Goal: Task Accomplishment & Management: Use online tool/utility

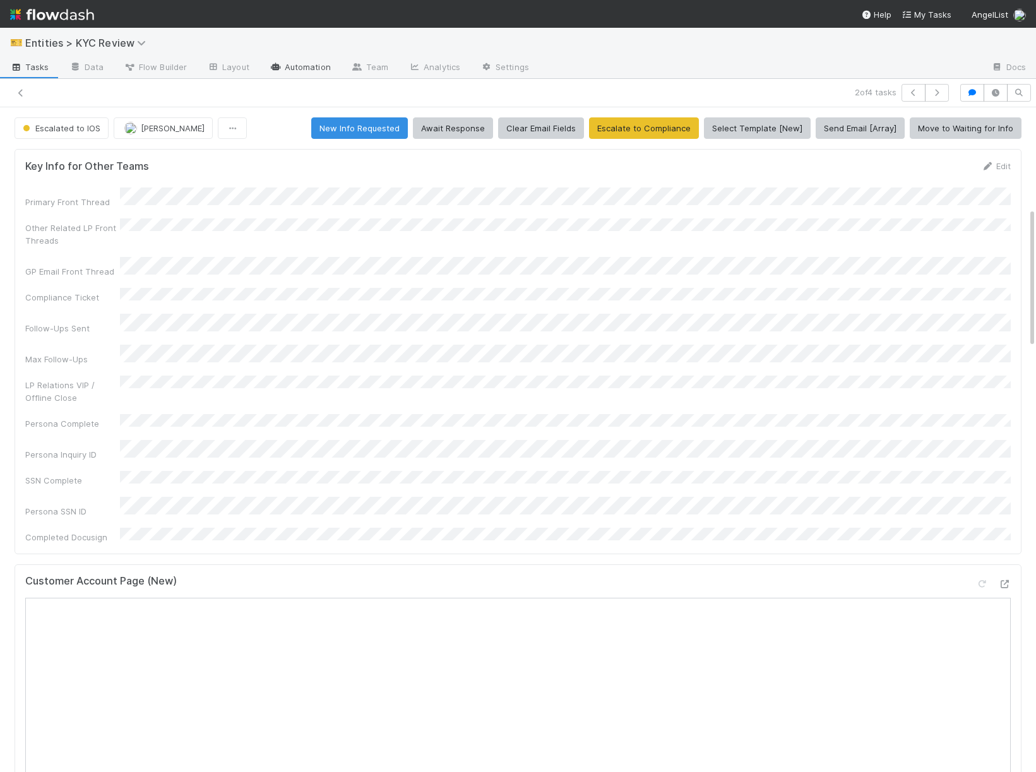
scroll to position [477, 0]
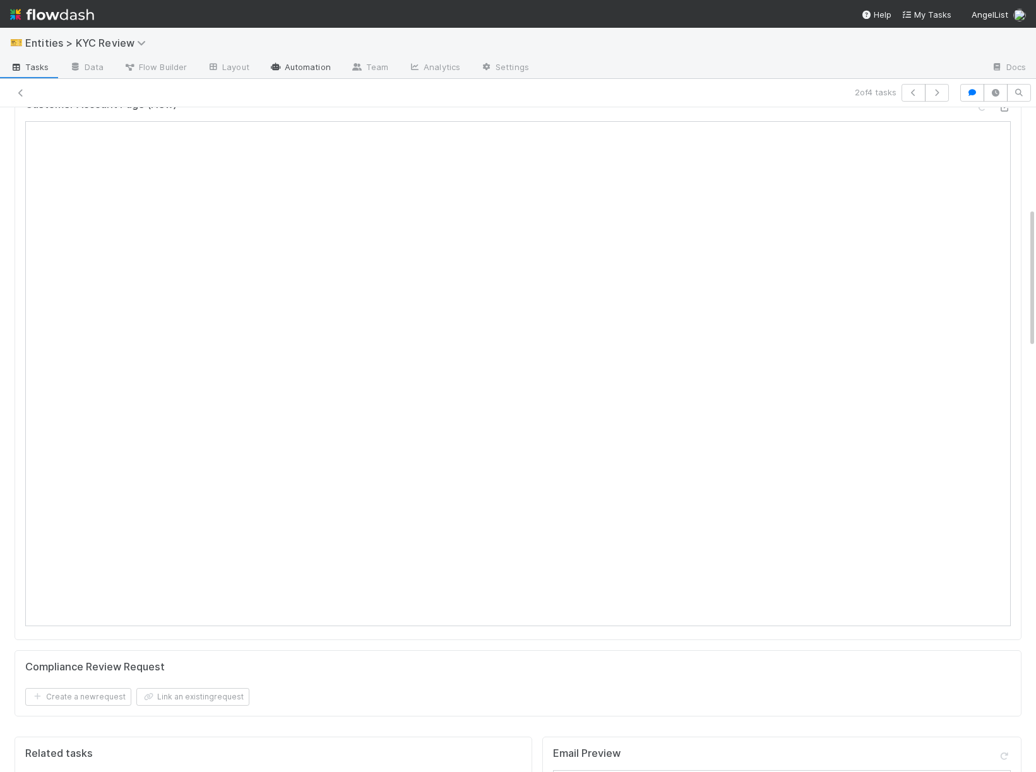
click at [320, 69] on link "Automation" at bounding box center [300, 68] width 81 height 20
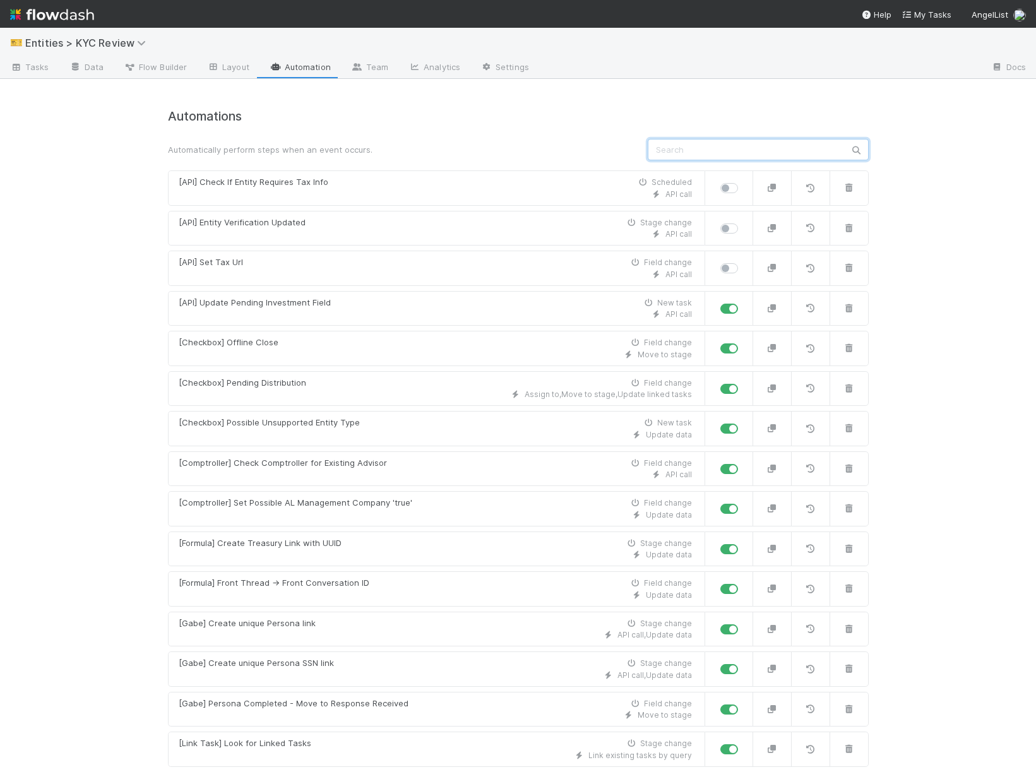
click at [731, 153] on input "text" at bounding box center [758, 149] width 221 height 21
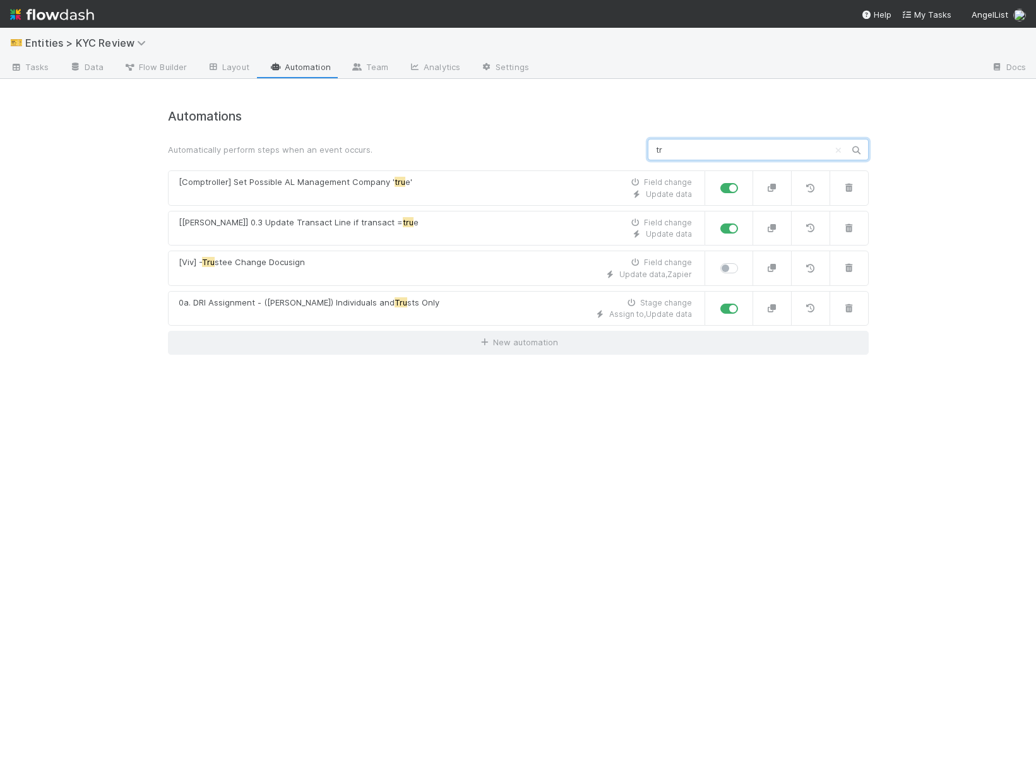
type input "t"
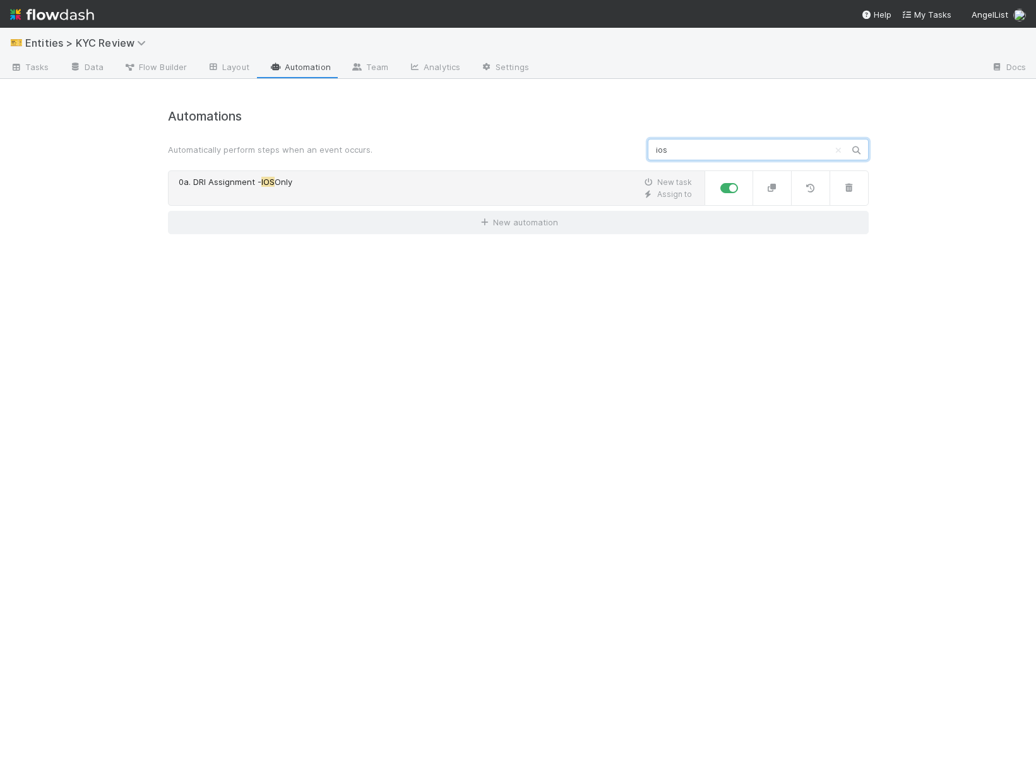
type input "ios"
click at [495, 180] on div "0a. DRI Assignment - IOS Only New task" at bounding box center [435, 182] width 513 height 13
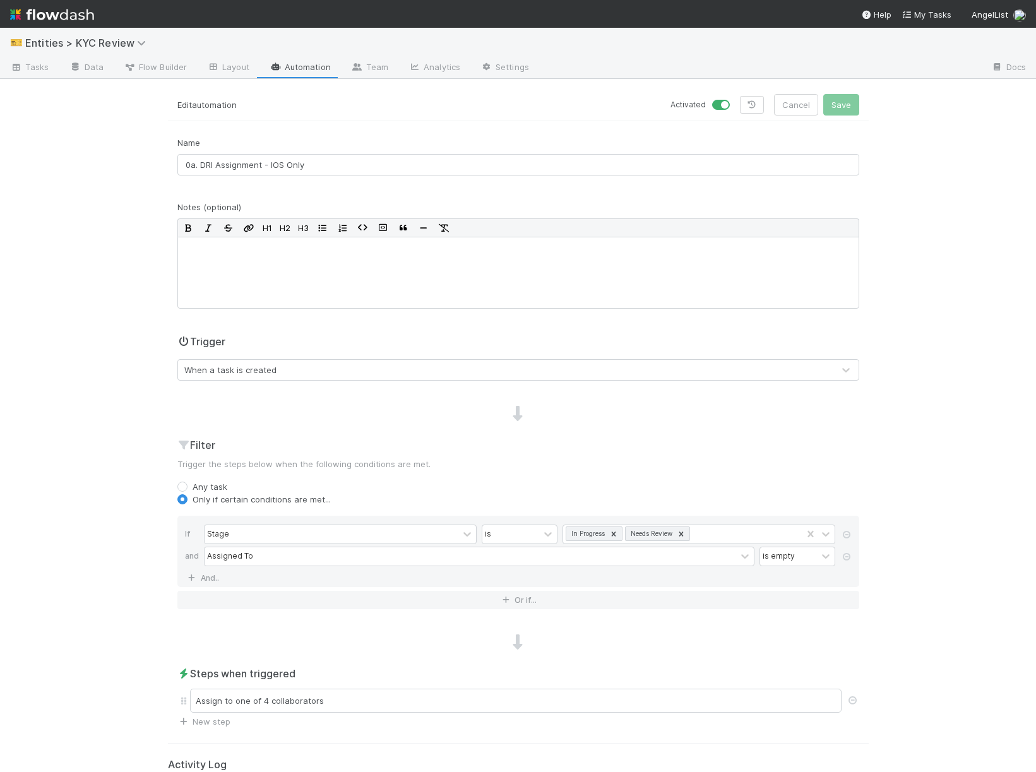
scroll to position [290, 0]
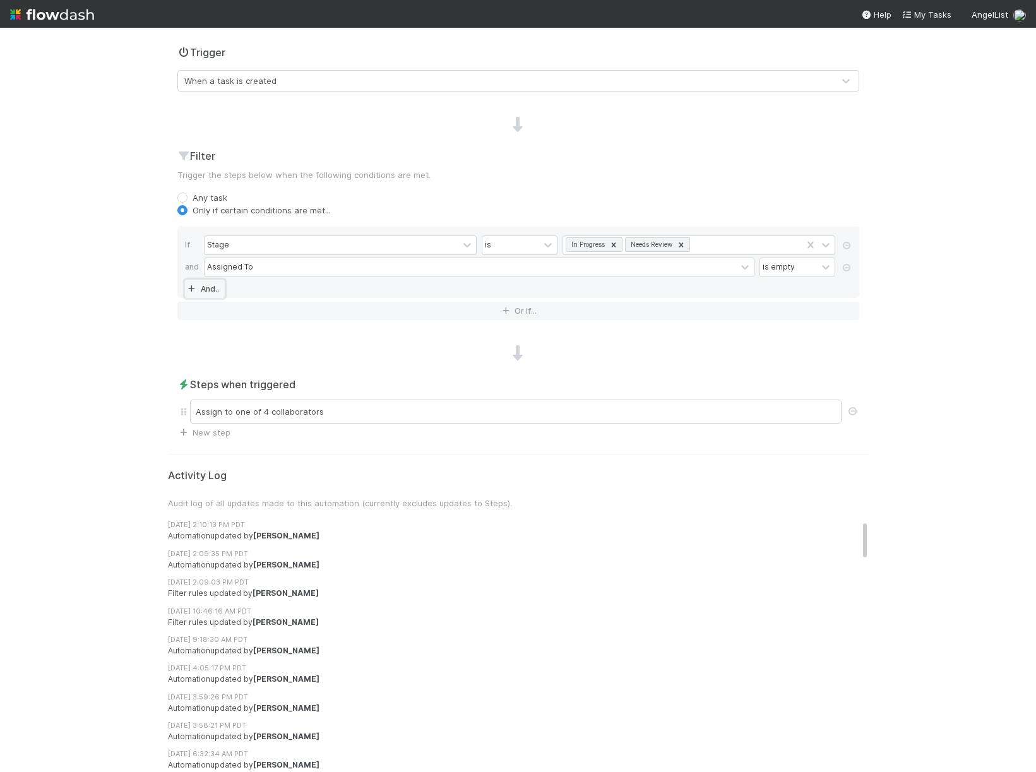
click at [202, 287] on link "And.." at bounding box center [205, 289] width 40 height 18
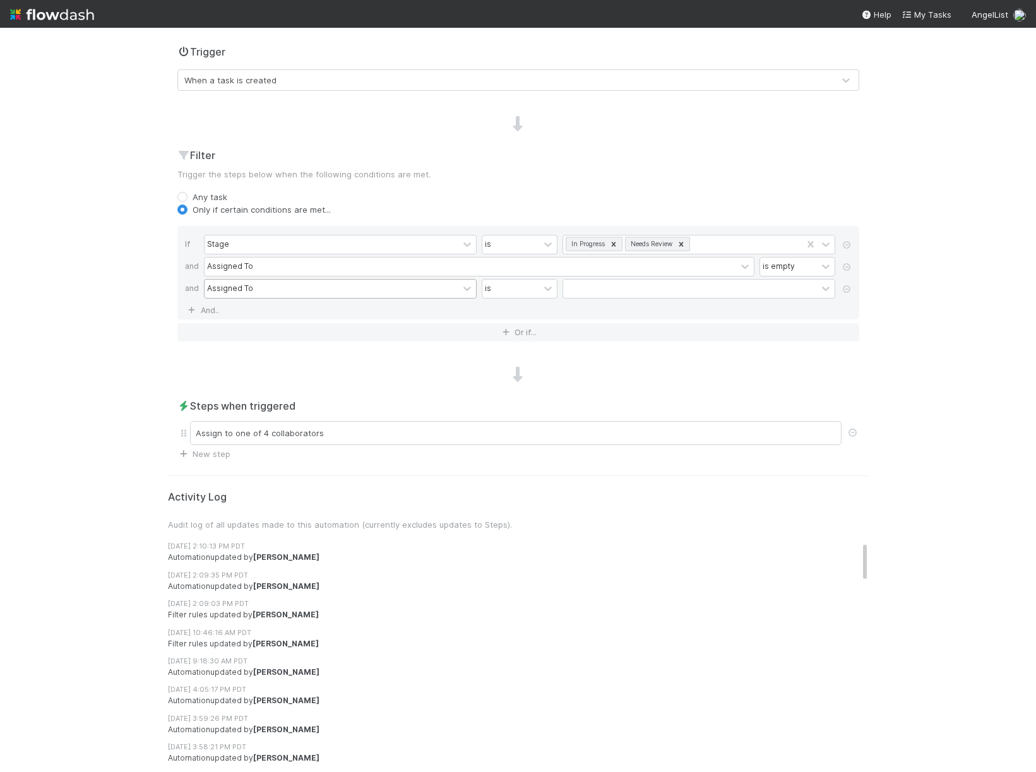
click at [246, 288] on div "Assigned To" at bounding box center [230, 288] width 46 height 11
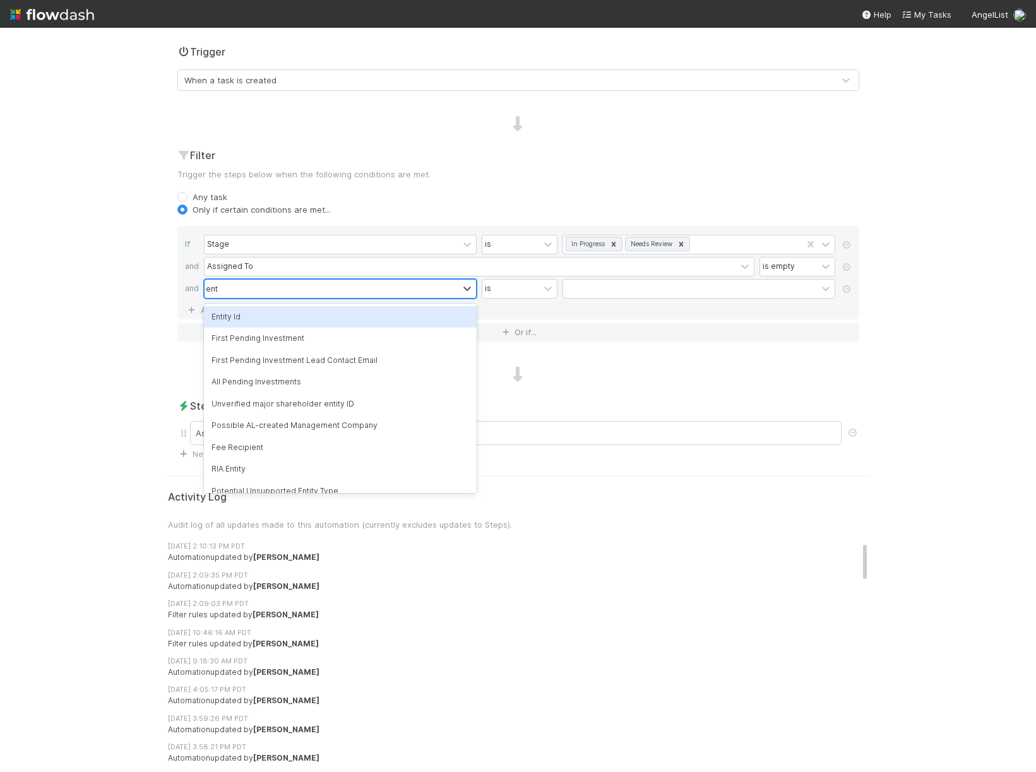
type input "enti"
click at [261, 295] on div "enti" at bounding box center [332, 289] width 254 height 18
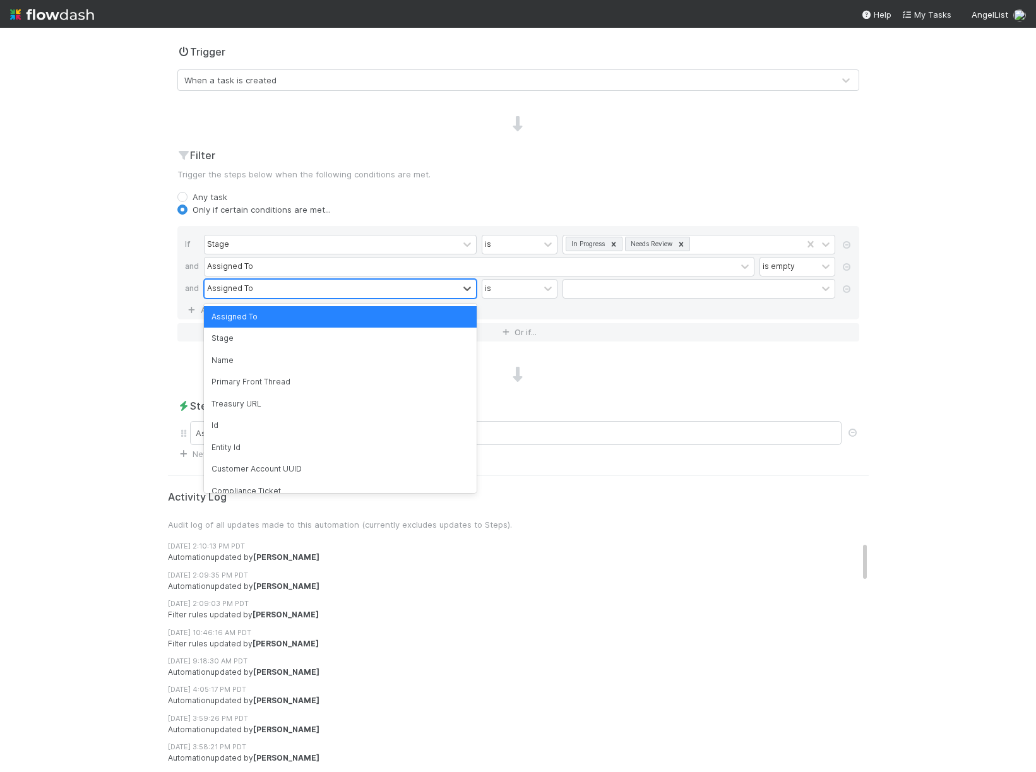
click at [261, 295] on div "Assigned To" at bounding box center [332, 289] width 254 height 18
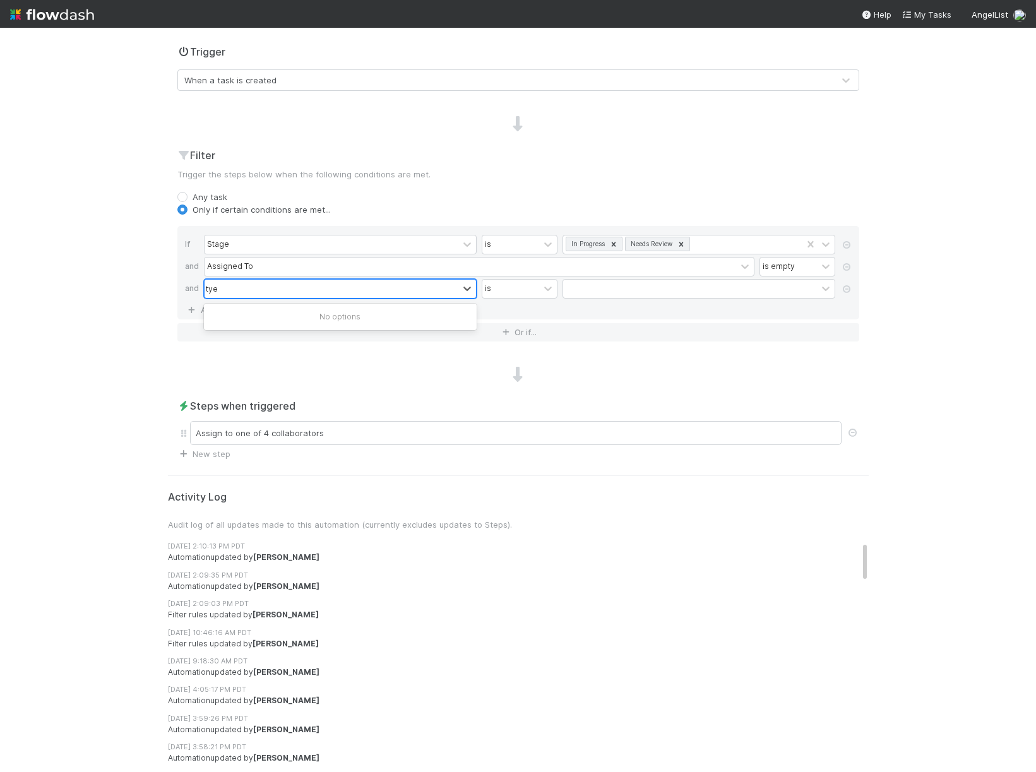
type input "ty"
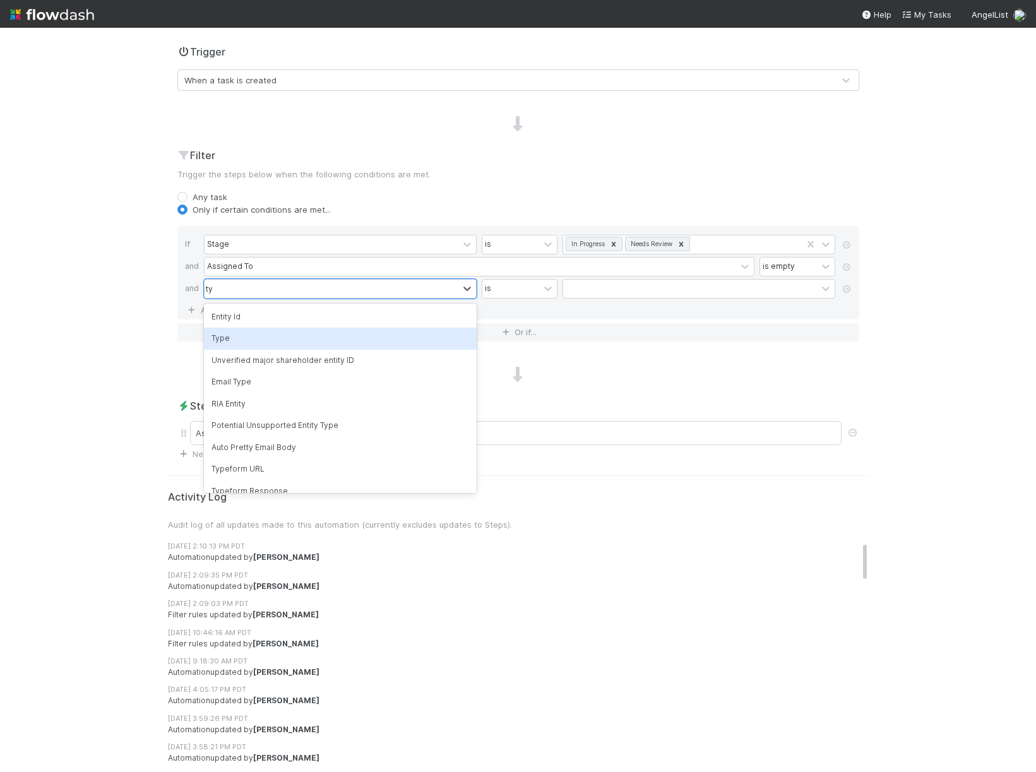
click at [214, 331] on div "Type" at bounding box center [340, 338] width 273 height 21
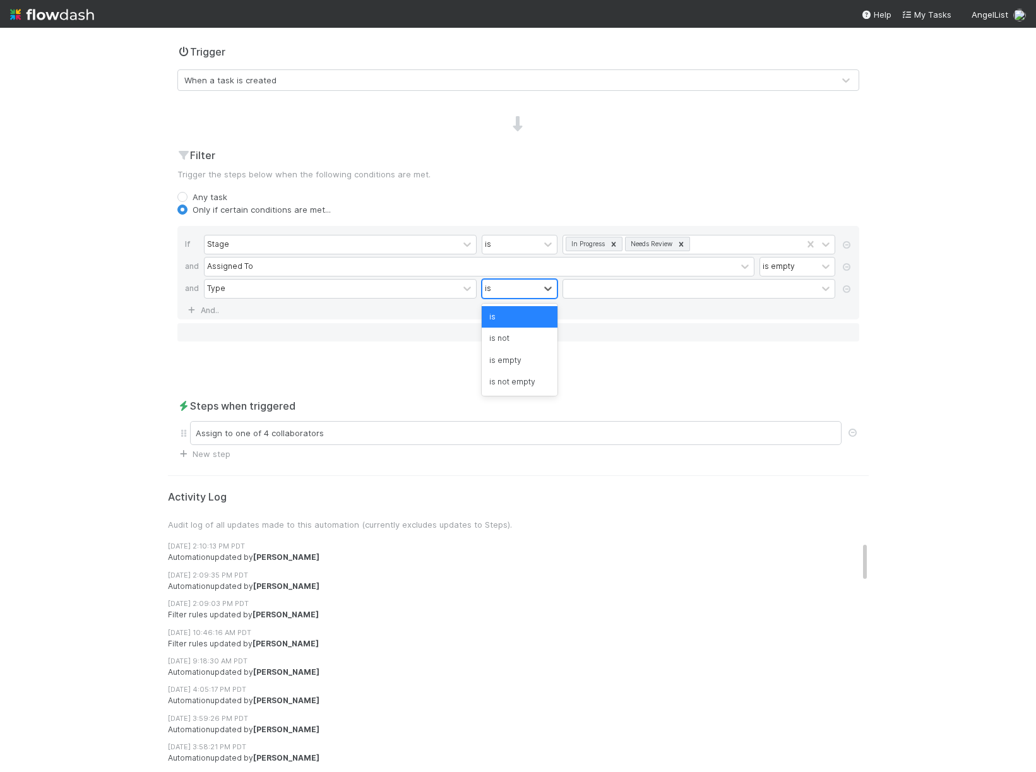
click at [504, 280] on div "is" at bounding box center [510, 289] width 57 height 18
click at [516, 346] on div "is not" at bounding box center [520, 338] width 76 height 21
click at [586, 300] on div "Type is not" at bounding box center [522, 290] width 636 height 22
click at [586, 290] on div at bounding box center [690, 289] width 254 height 18
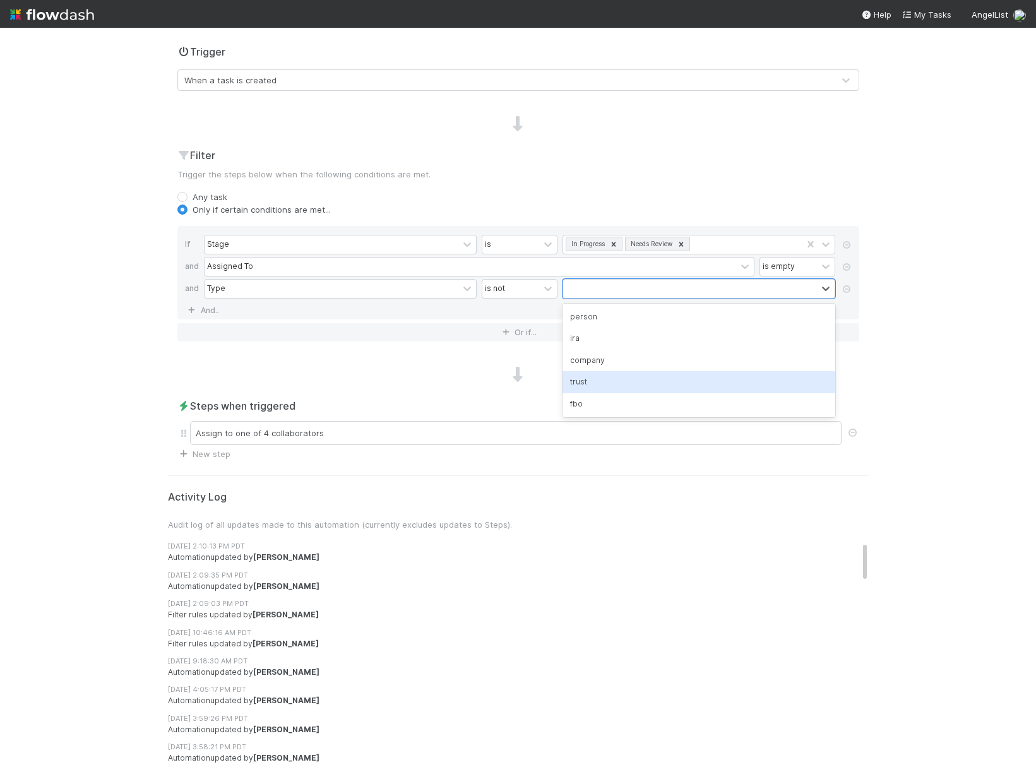
click at [584, 383] on div "trust" at bounding box center [699, 381] width 273 height 21
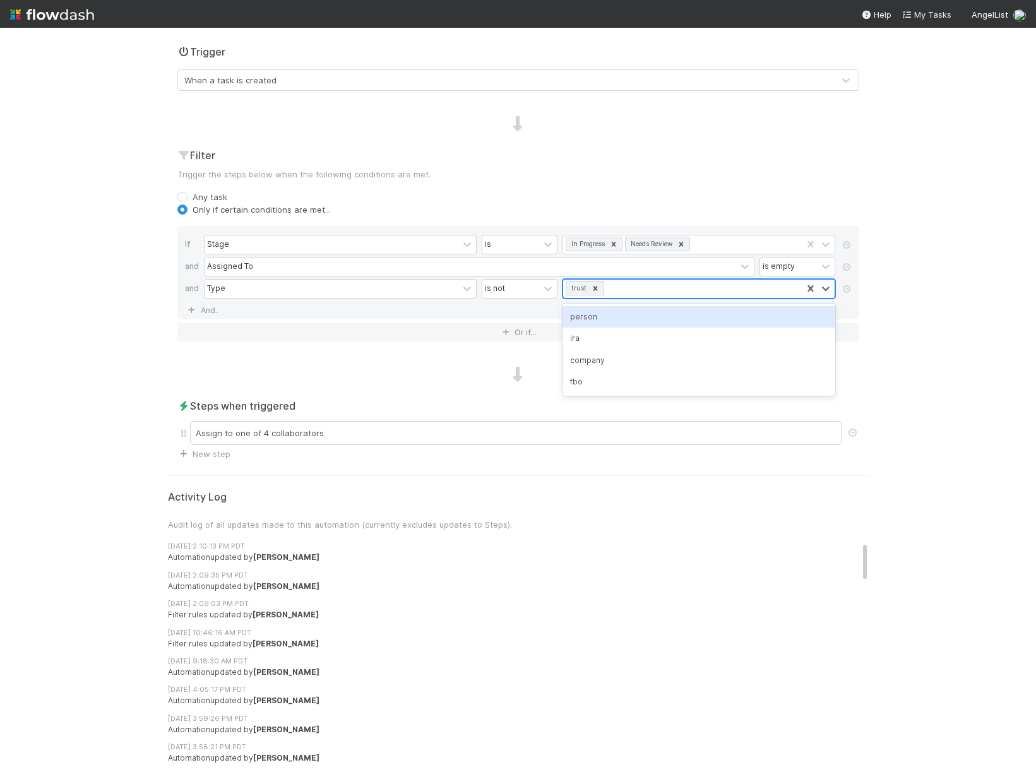
click at [642, 285] on div "trust" at bounding box center [682, 289] width 239 height 18
click at [593, 315] on div "person" at bounding box center [699, 316] width 273 height 21
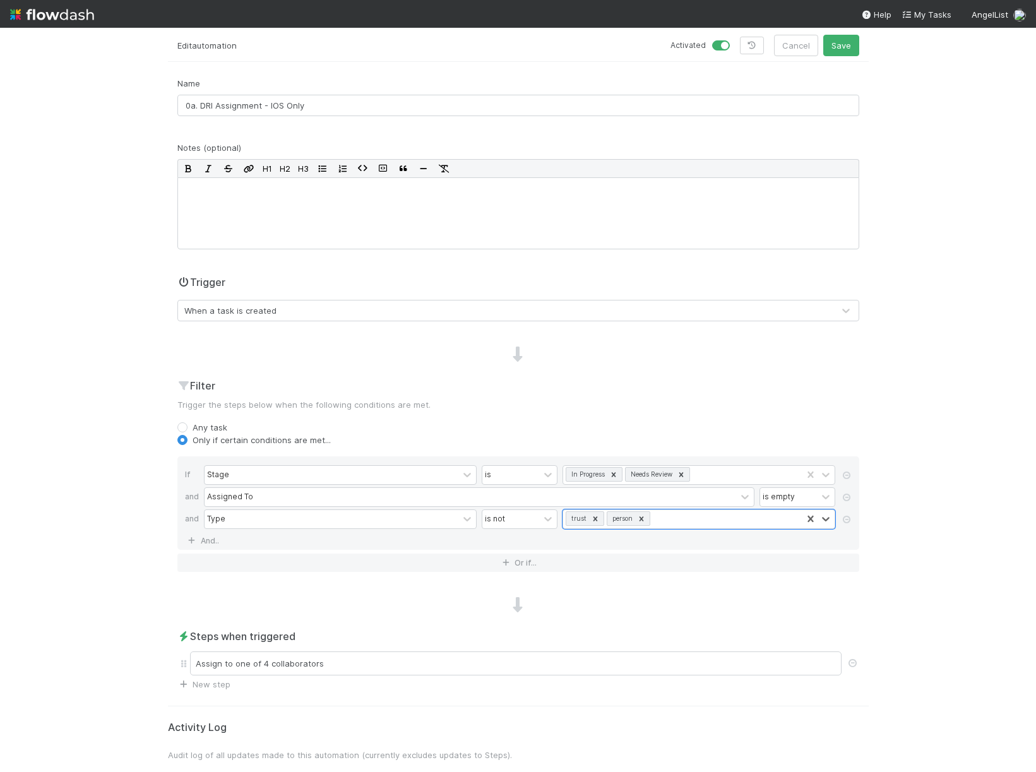
scroll to position [0, 0]
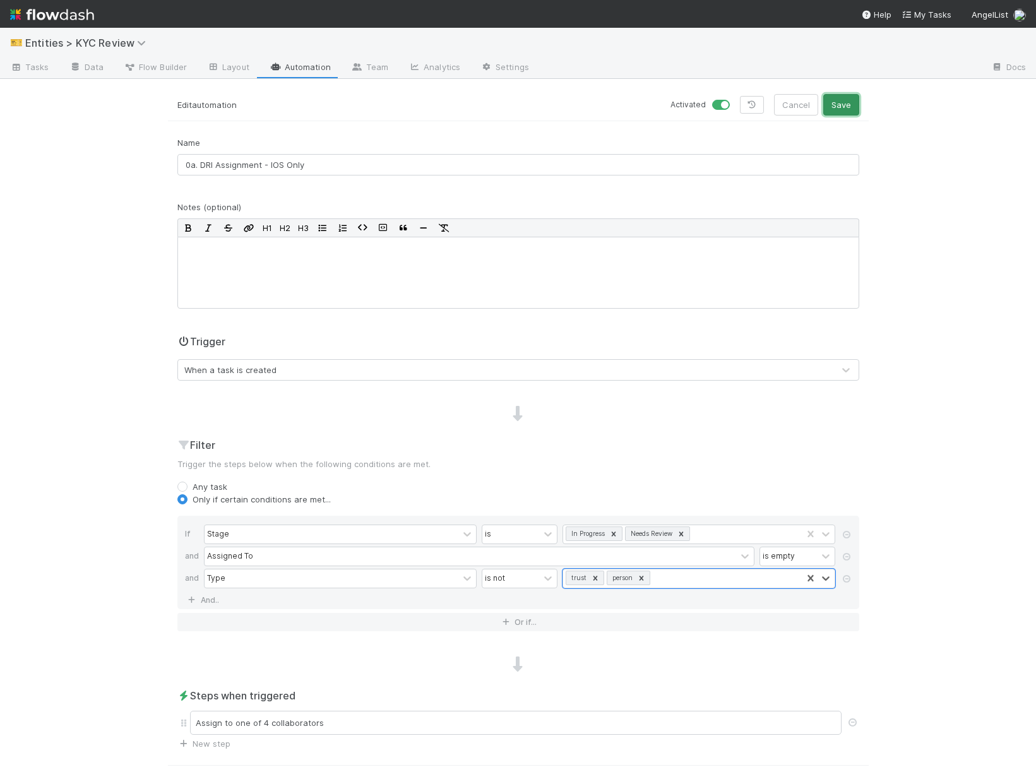
click at [844, 108] on button "Save" at bounding box center [841, 104] width 36 height 21
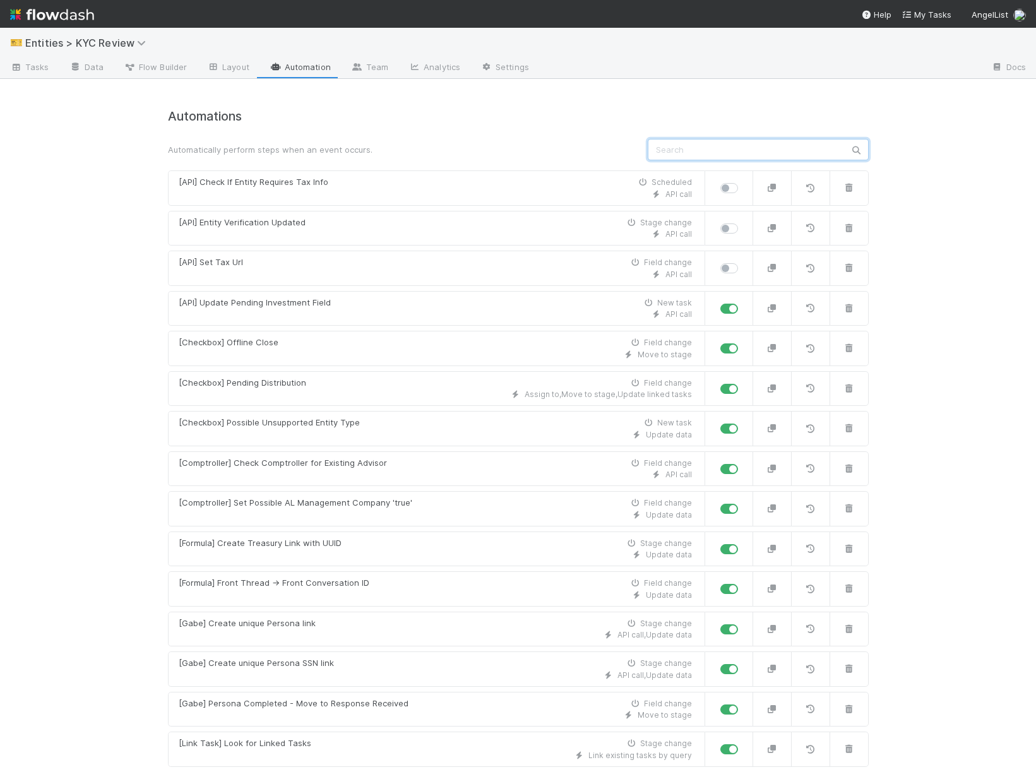
click at [699, 150] on input "text" at bounding box center [758, 149] width 221 height 21
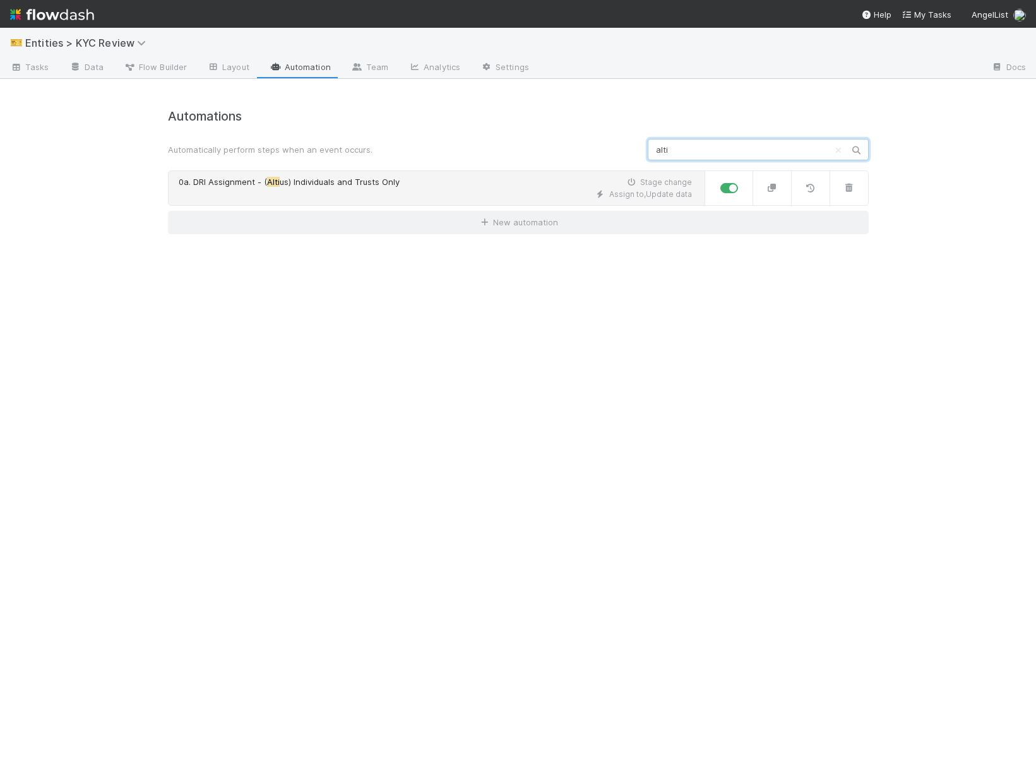
type input "alti"
click at [513, 187] on div "0a. DRI Assignment - ( Alti us) Individuals and Trusts Only Stage change" at bounding box center [435, 182] width 513 height 13
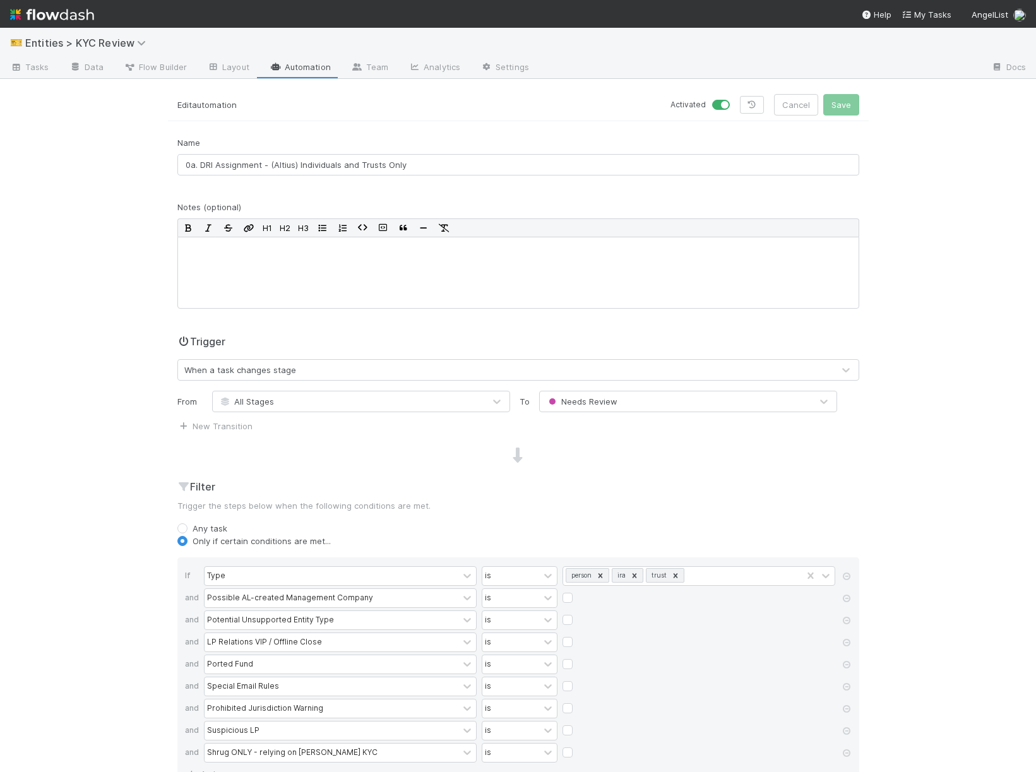
click at [292, 59] on link "Automation" at bounding box center [300, 68] width 81 height 20
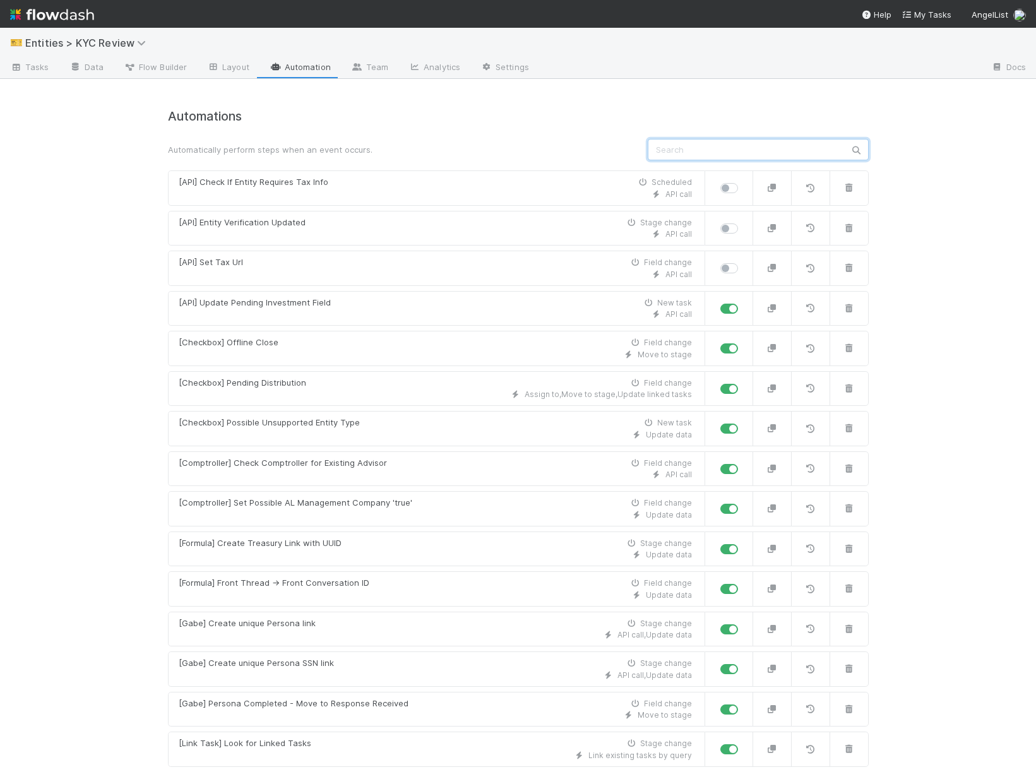
click at [765, 145] on input "text" at bounding box center [758, 149] width 221 height 21
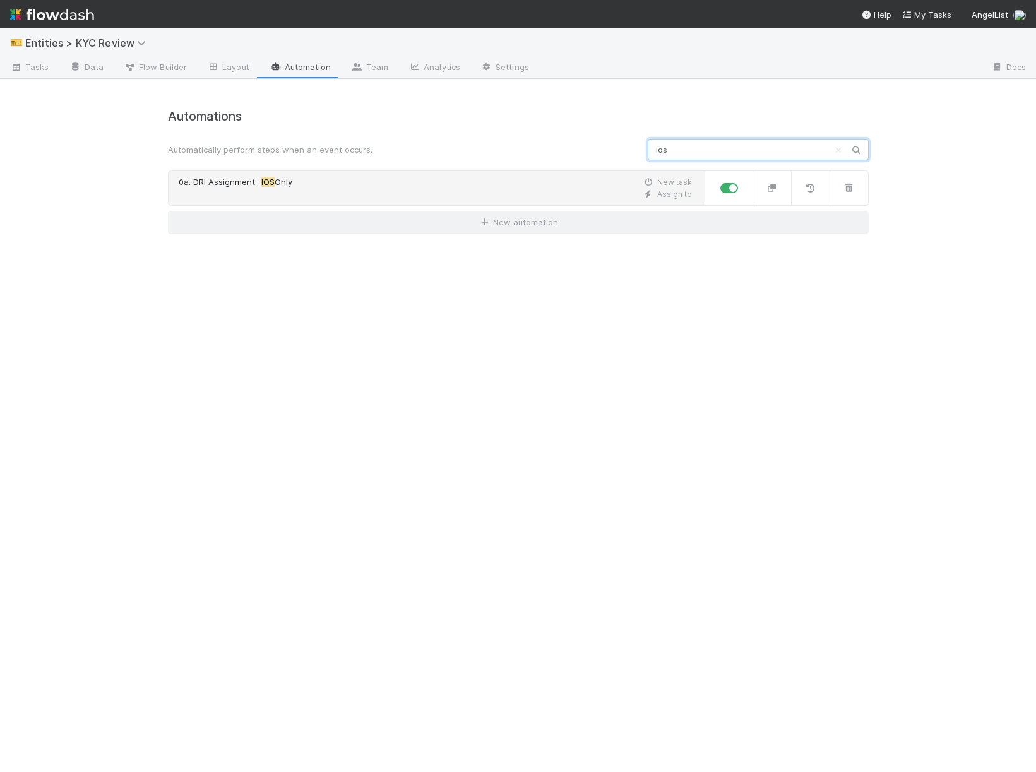
type input "ios"
click at [531, 182] on div "0a. DRI Assignment - IOS Only New task" at bounding box center [435, 182] width 513 height 13
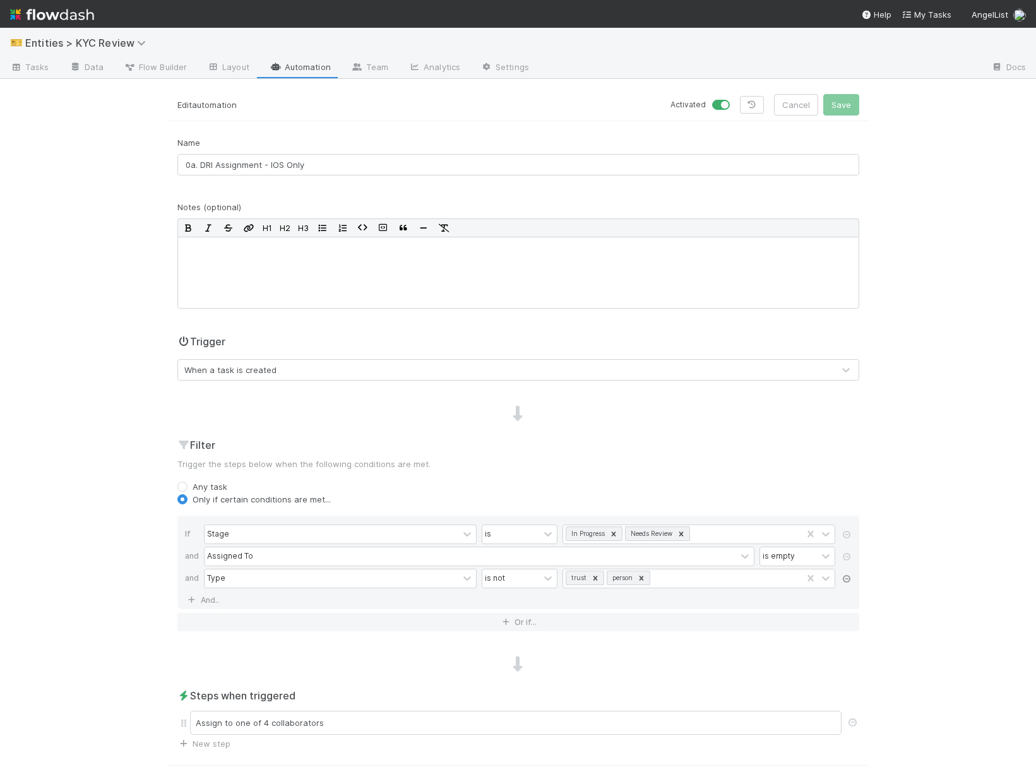
click at [842, 579] on icon at bounding box center [846, 579] width 13 height 8
click at [843, 114] on button "Save" at bounding box center [841, 104] width 36 height 21
